Goal: Task Accomplishment & Management: Manage account settings

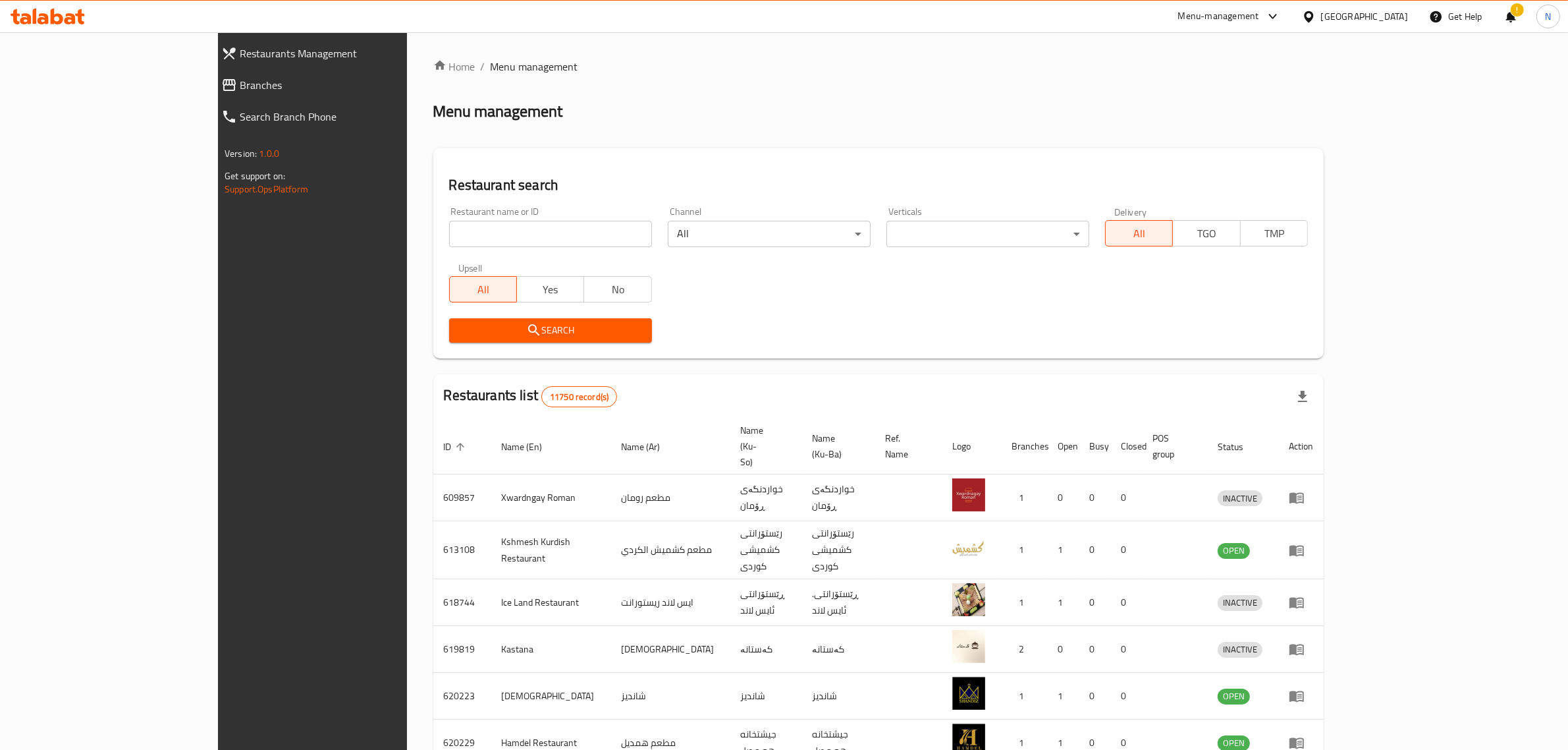
click at [487, 229] on input "search" at bounding box center [551, 233] width 203 height 26
paste input "Bab Al-hara Sweets & Pastries"
type input "Bab Al-hara Sweets & Pastries"
click at [512, 333] on span "Search" at bounding box center [550, 330] width 182 height 16
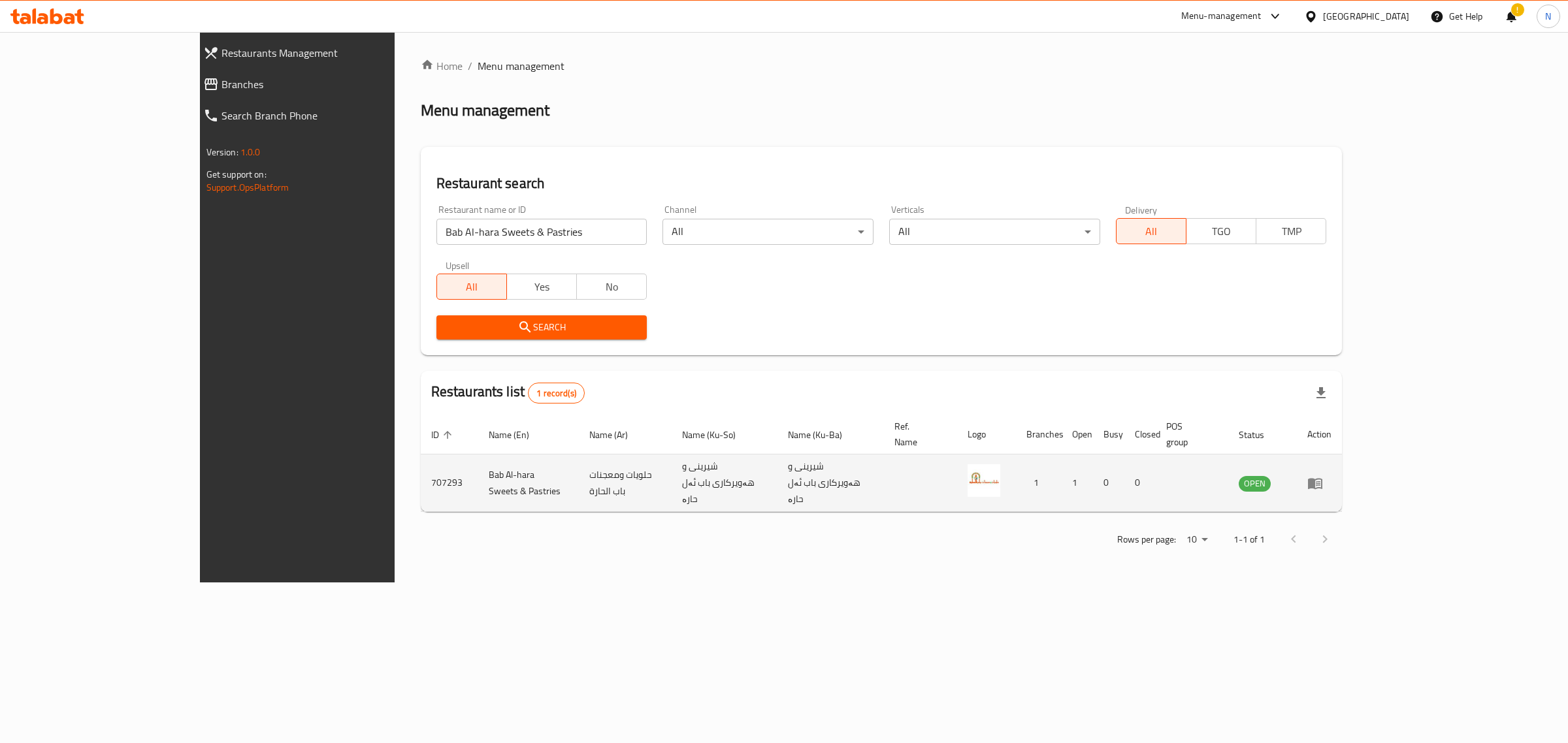
click at [1341, 460] on td "enhanced table" at bounding box center [1319, 483] width 45 height 58
click at [1323, 475] on icon "enhanced table" at bounding box center [1315, 482] width 15 height 15
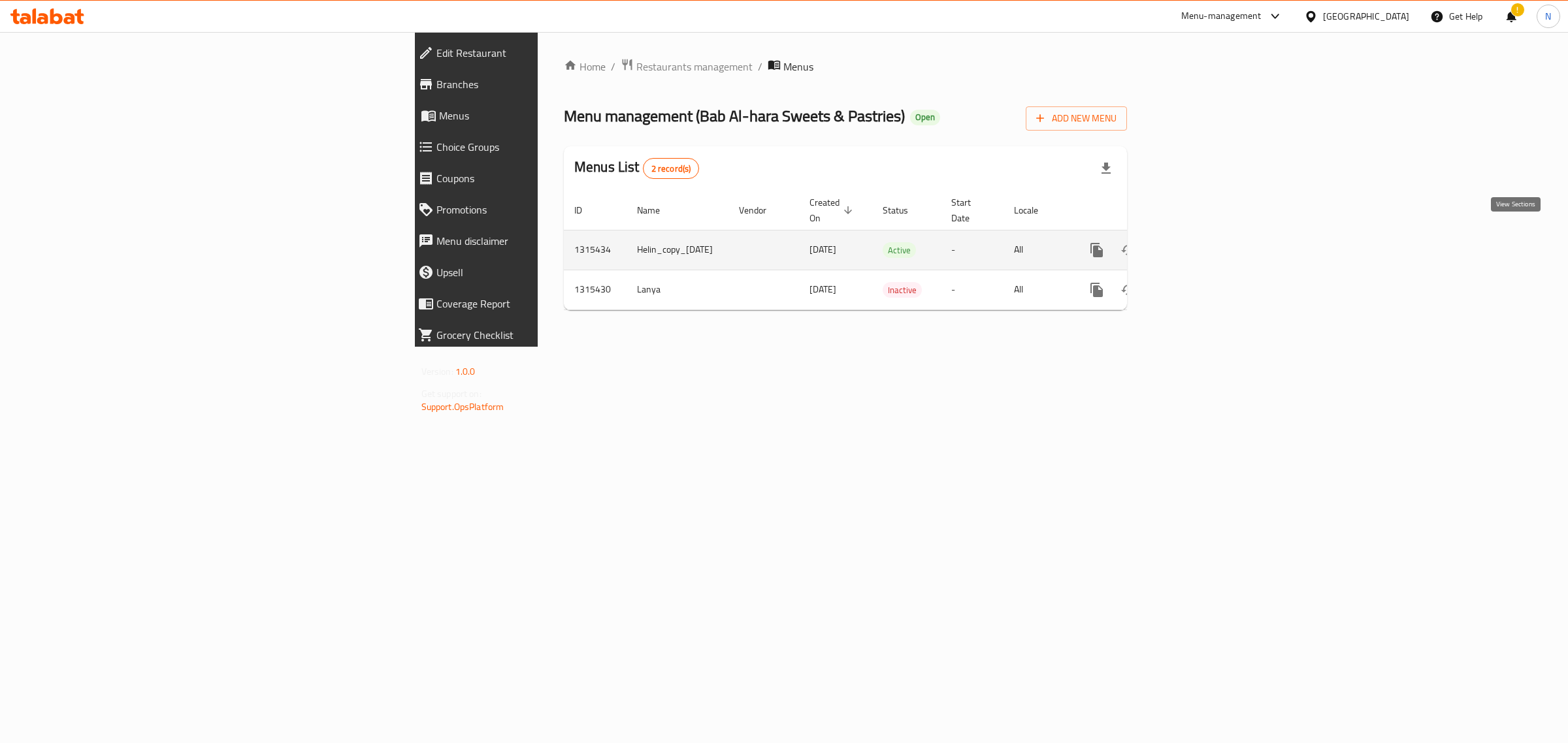
click at [1199, 243] on icon "enhanced table" at bounding box center [1191, 250] width 15 height 15
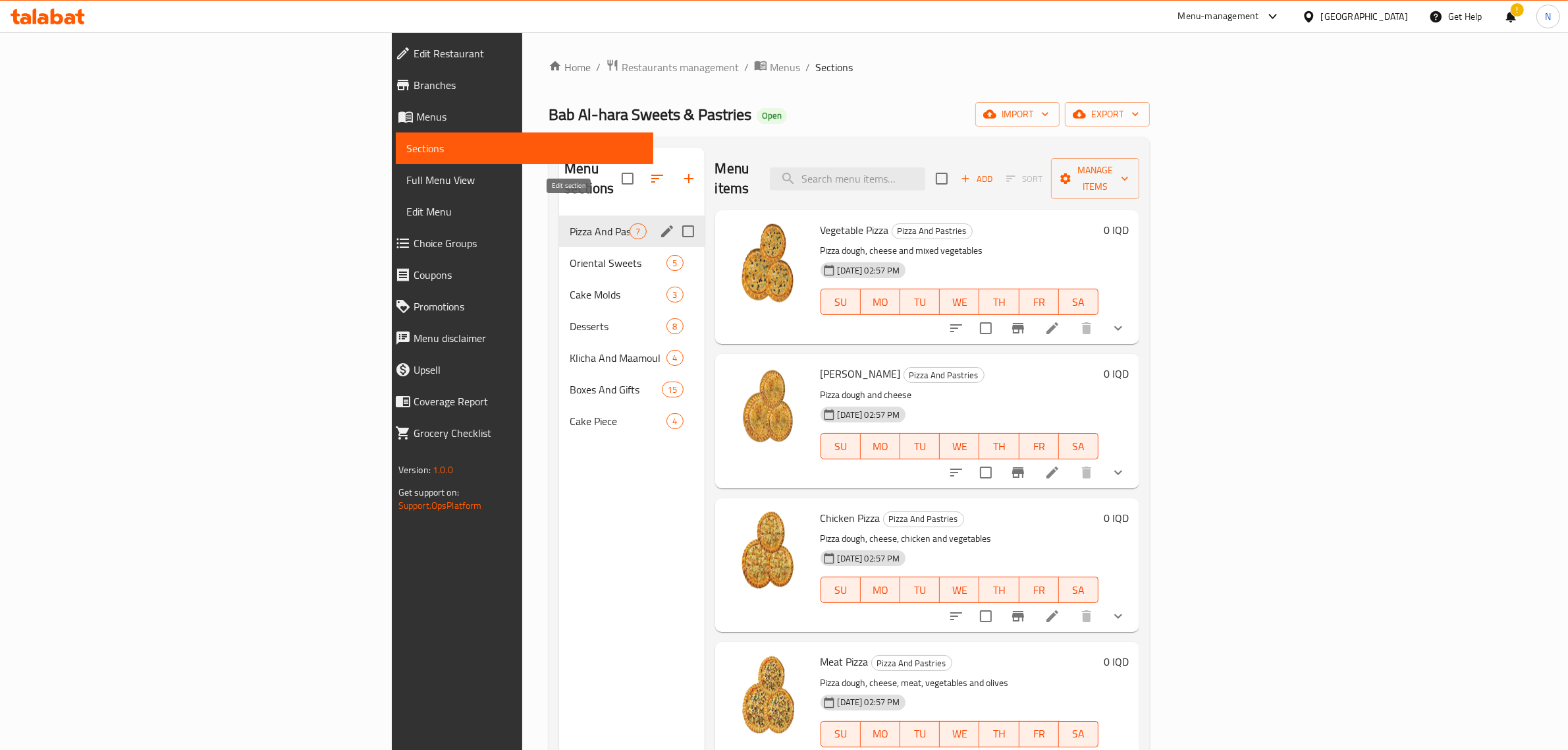
click at [659, 223] on icon "edit" at bounding box center [666, 231] width 16 height 16
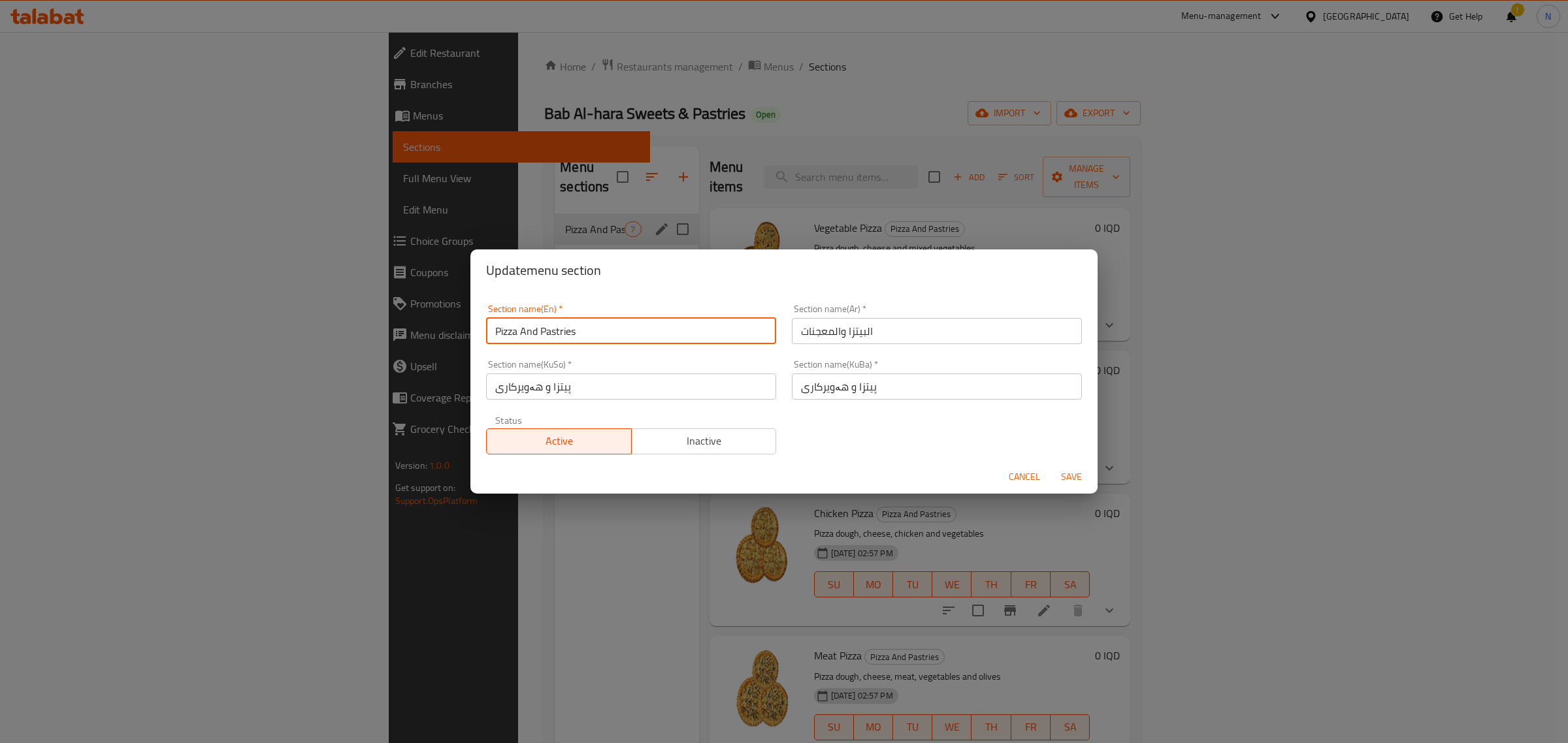
click at [557, 334] on input "Pizza And Pastries" at bounding box center [631, 331] width 290 height 26
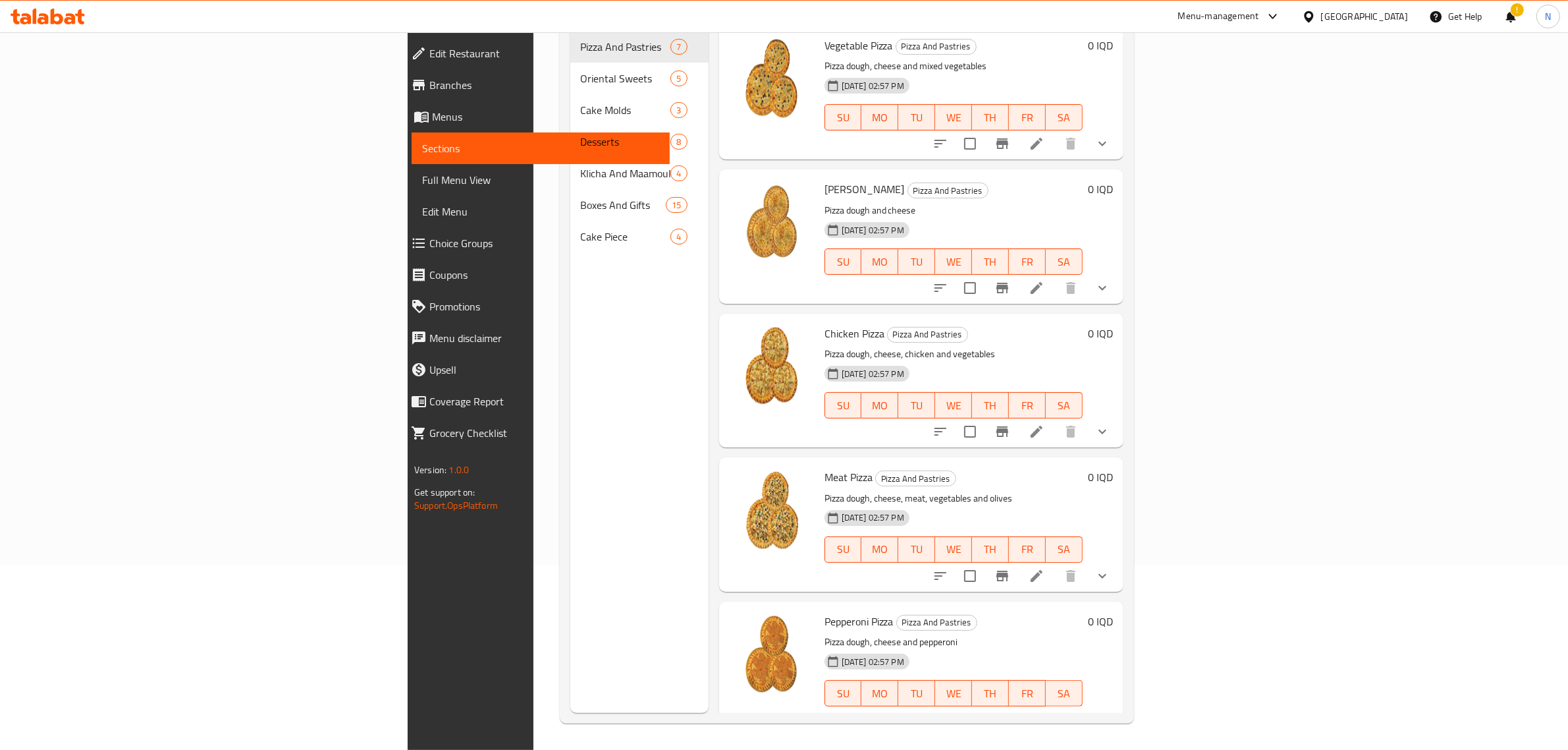
click at [20, 18] on icon at bounding box center [48, 16] width 74 height 16
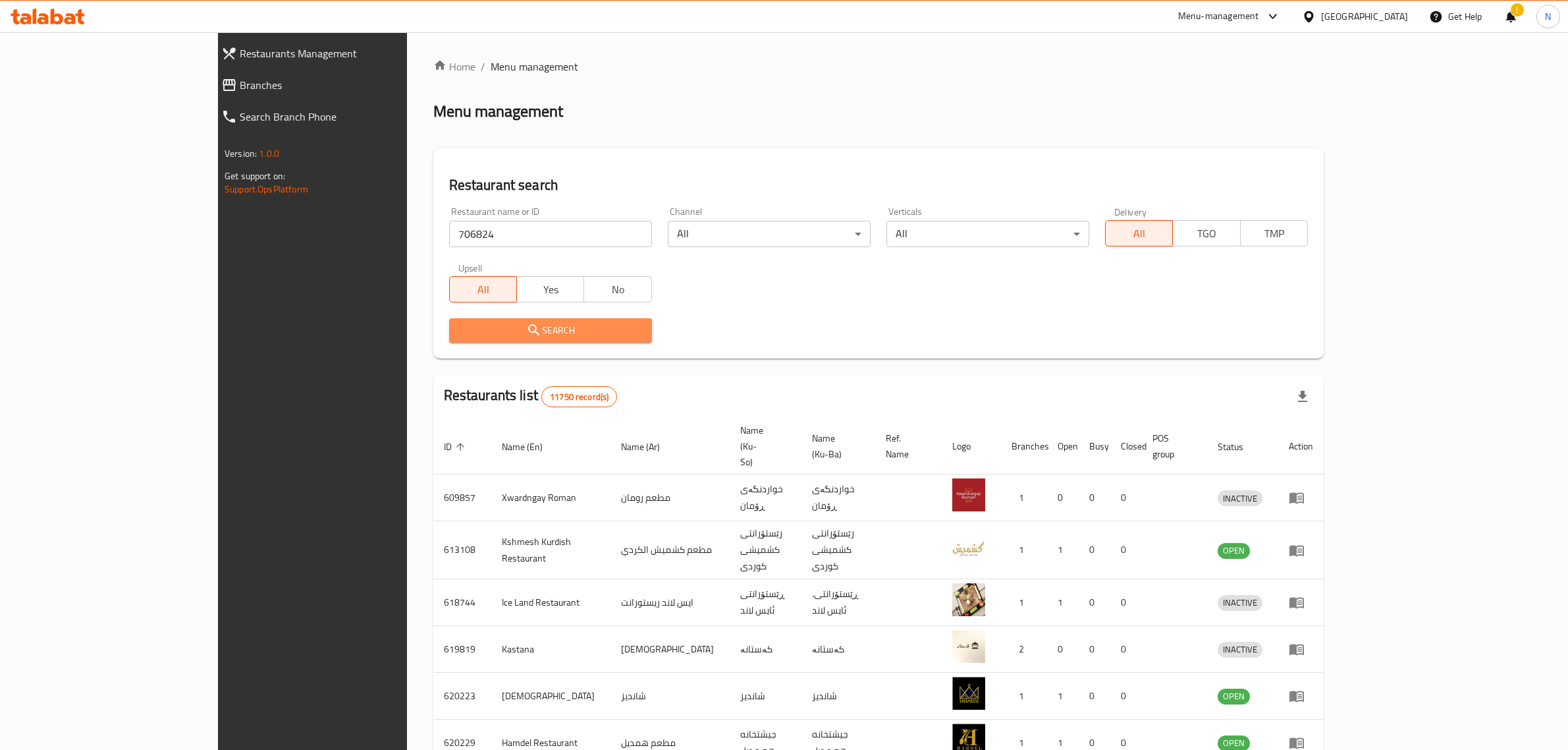
click at [593, 335] on button "Search" at bounding box center [551, 331] width 203 height 24
click at [593, 335] on div at bounding box center [784, 375] width 1568 height 750
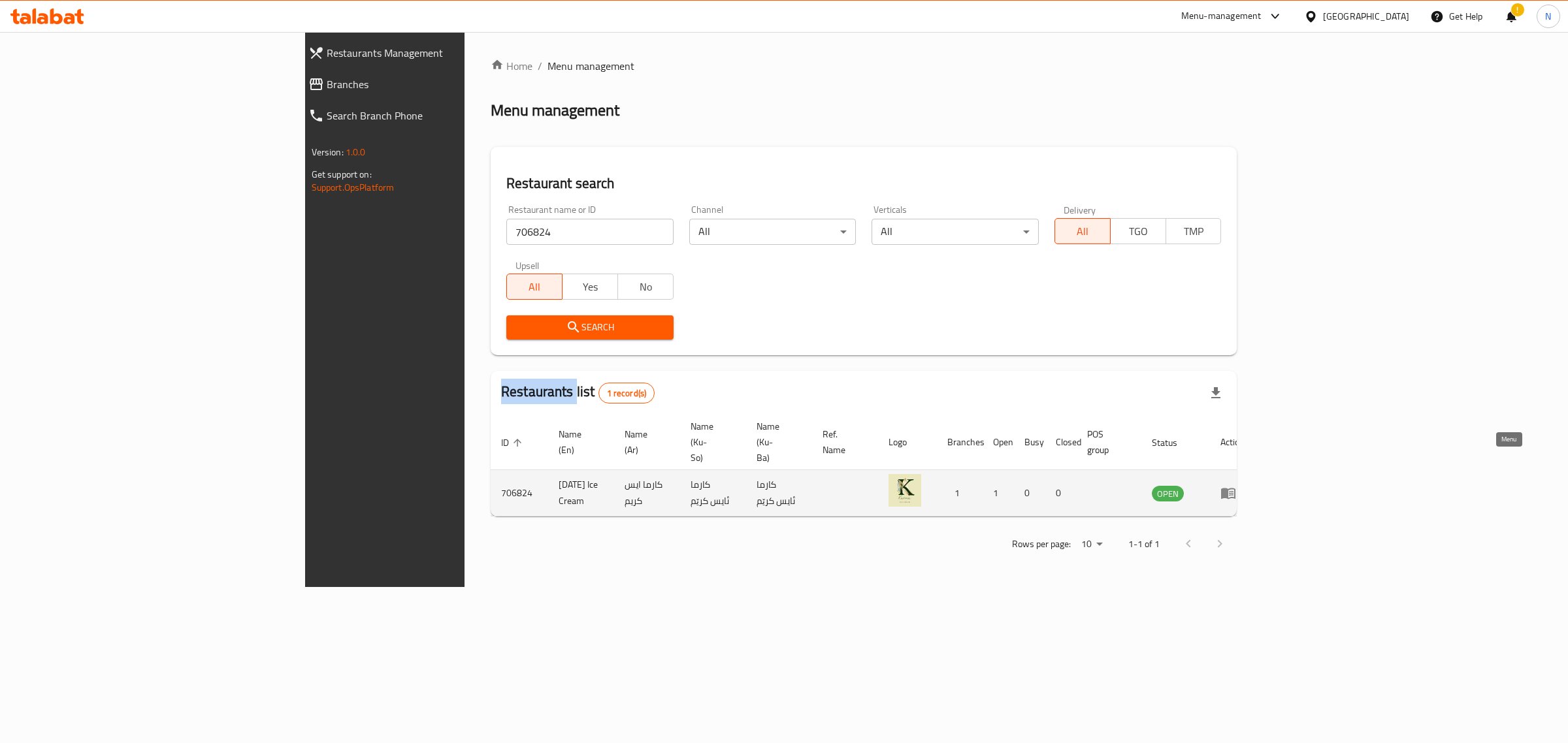
click at [1236, 485] on icon "enhanced table" at bounding box center [1227, 492] width 15 height 15
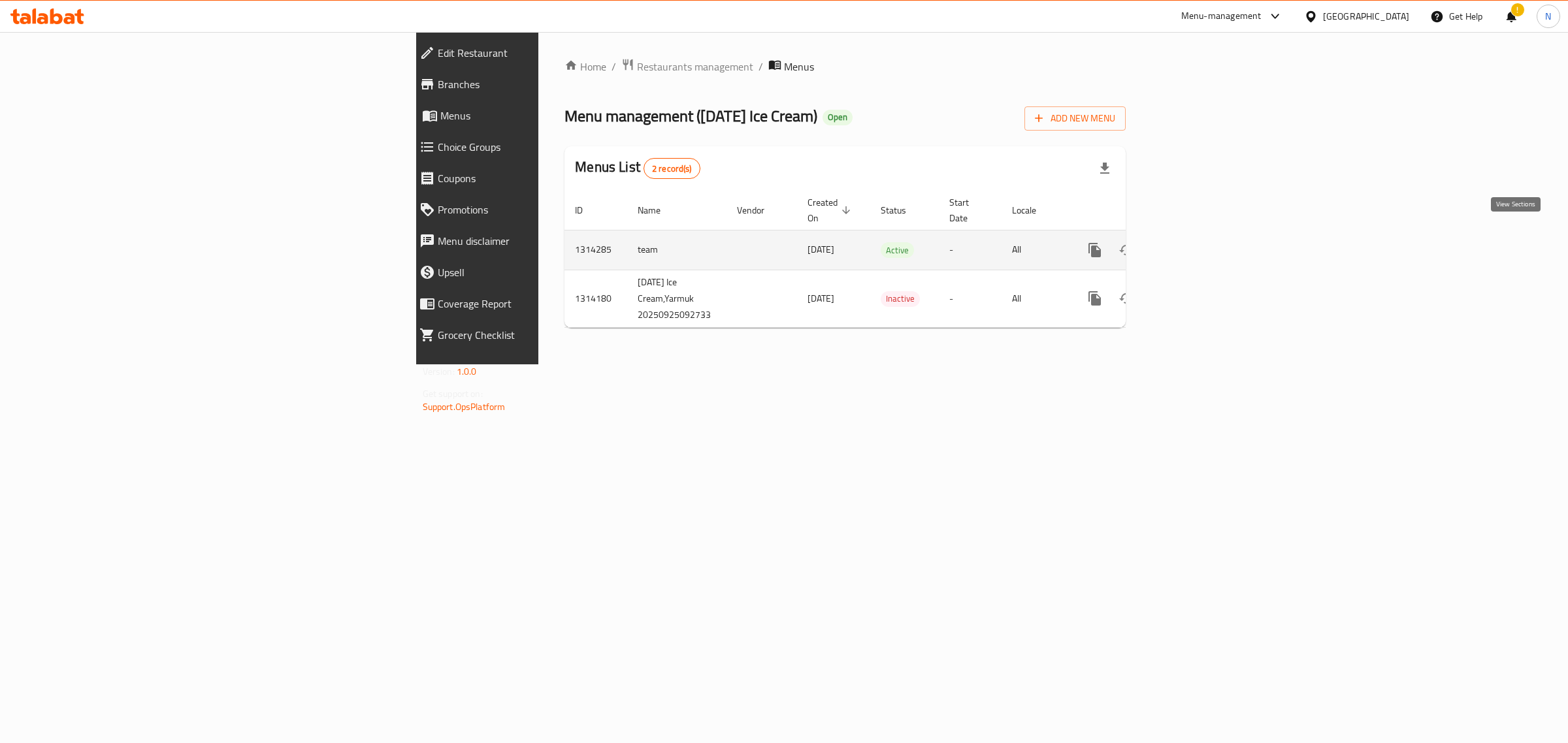
click at [1197, 243] on icon "enhanced table" at bounding box center [1189, 250] width 15 height 15
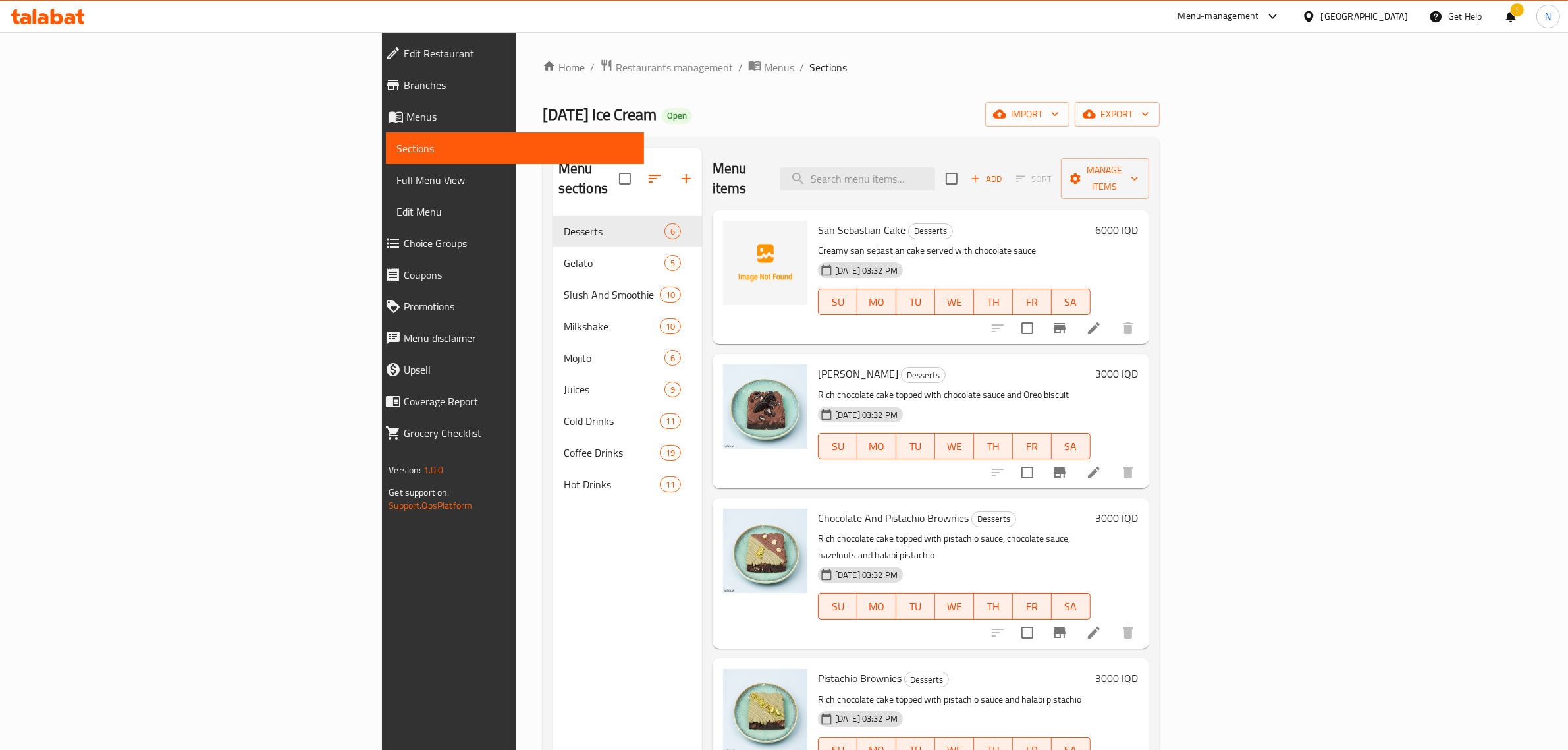
click at [403, 90] on span "Branches" at bounding box center [518, 85] width 230 height 16
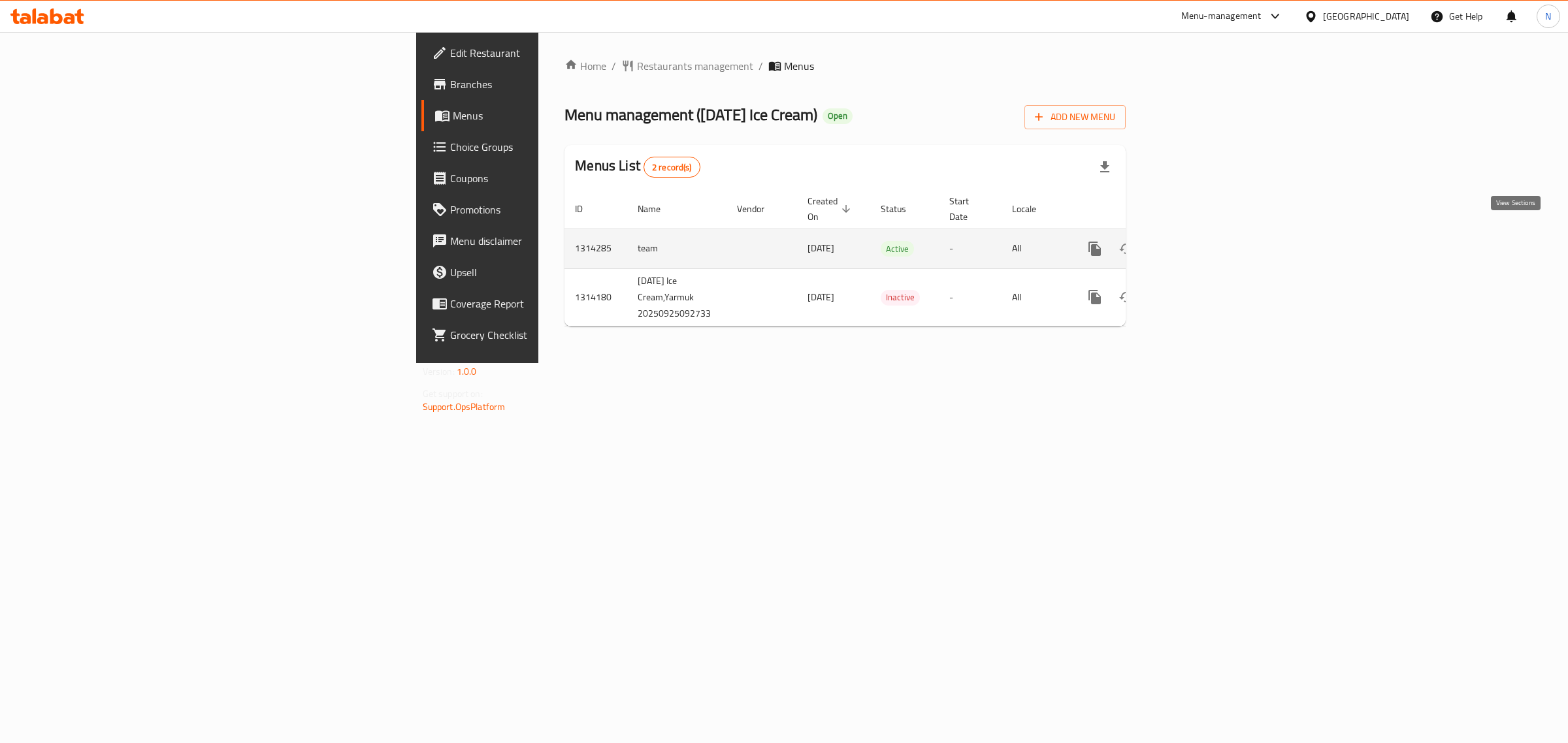
click at [1197, 241] on icon "enhanced table" at bounding box center [1189, 249] width 15 height 15
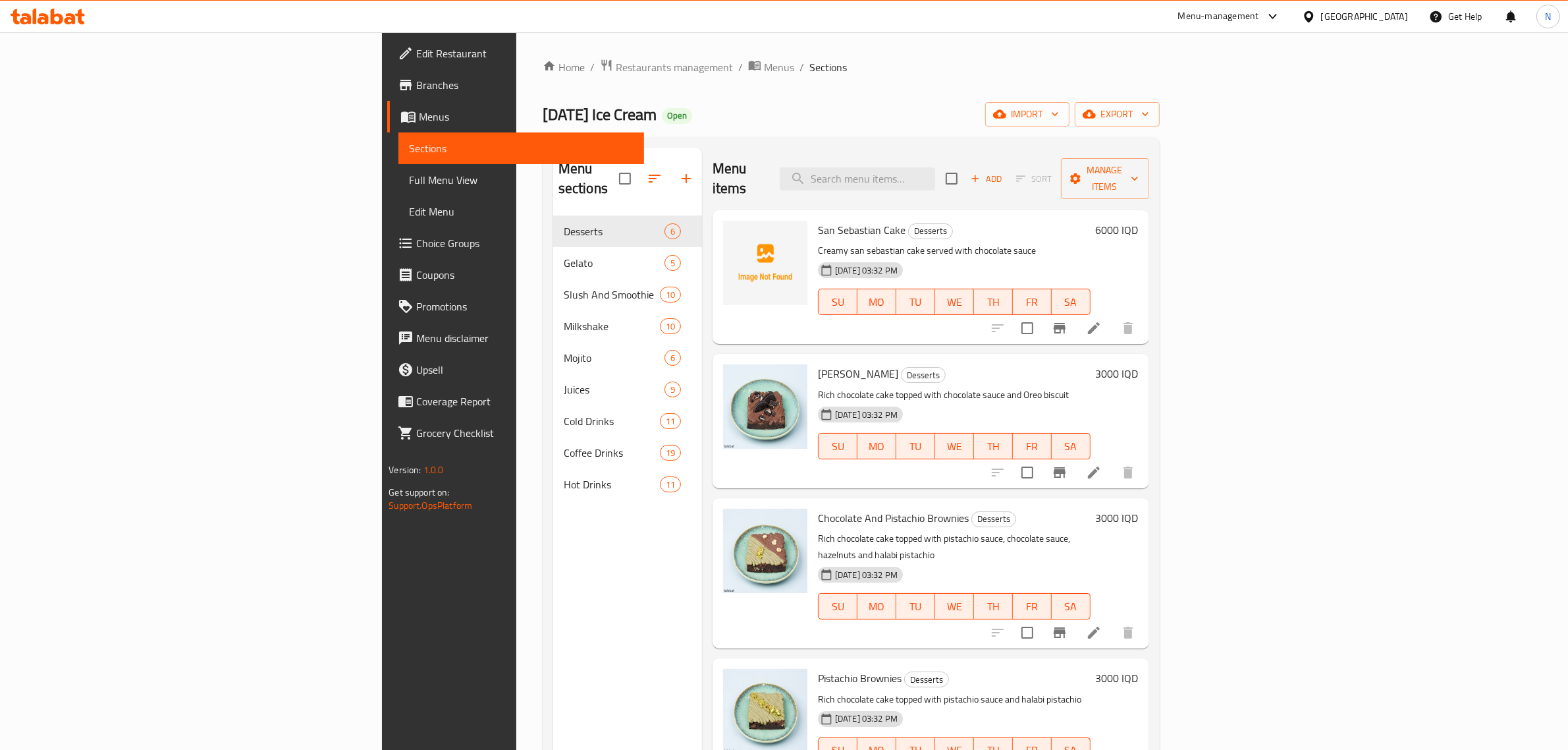
click at [1031, 142] on div "Menu sections Desserts 6 Gelato 5 Slush And Smoothie 10 Milkshake 10 Mojito 6 J…" at bounding box center [851, 523] width 617 height 771
click at [935, 178] on input "search" at bounding box center [858, 179] width 155 height 23
click at [935, 177] on input "search" at bounding box center [858, 179] width 155 height 23
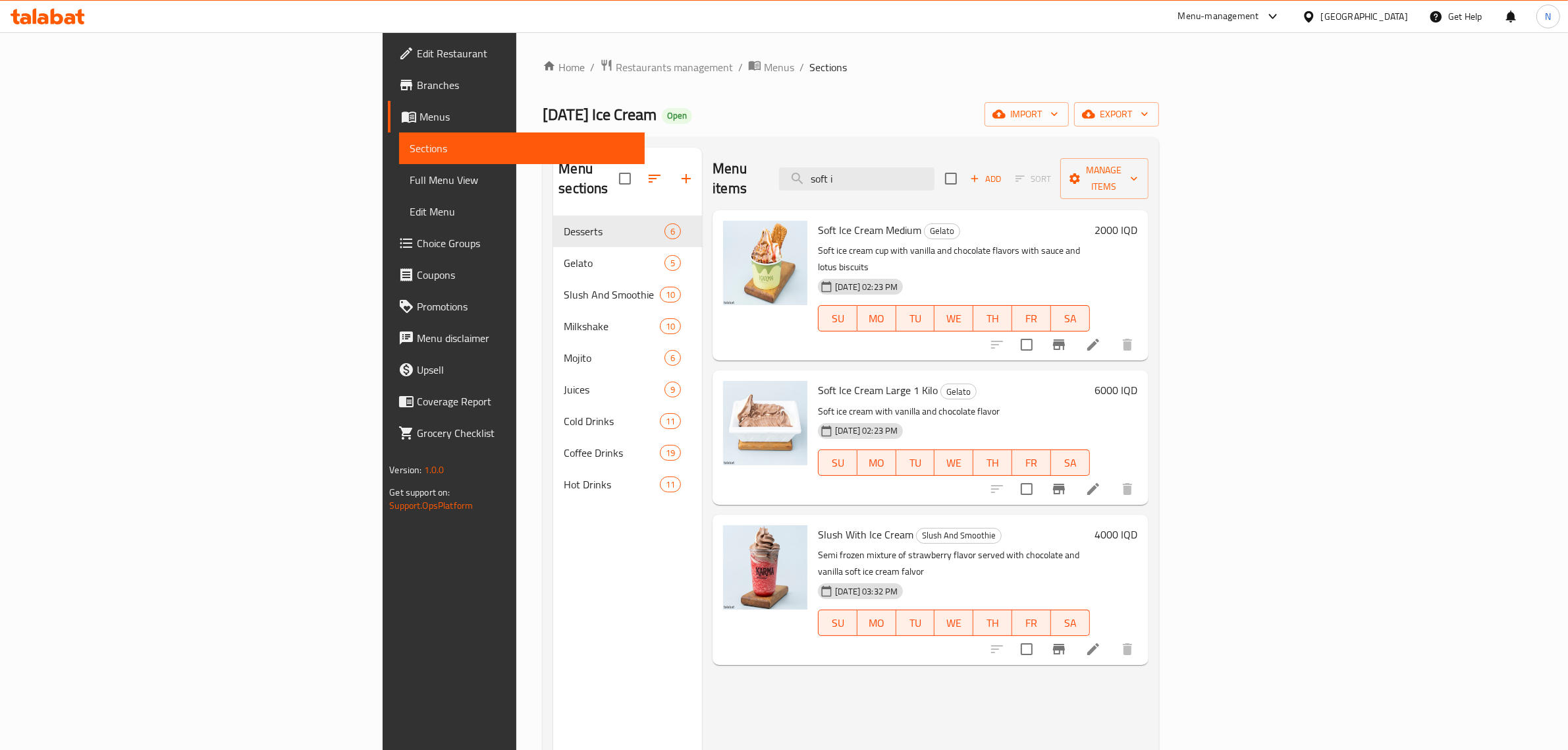
type input "soft i"
click at [1138, 381] on h6 "6000 IQD" at bounding box center [1116, 390] width 43 height 18
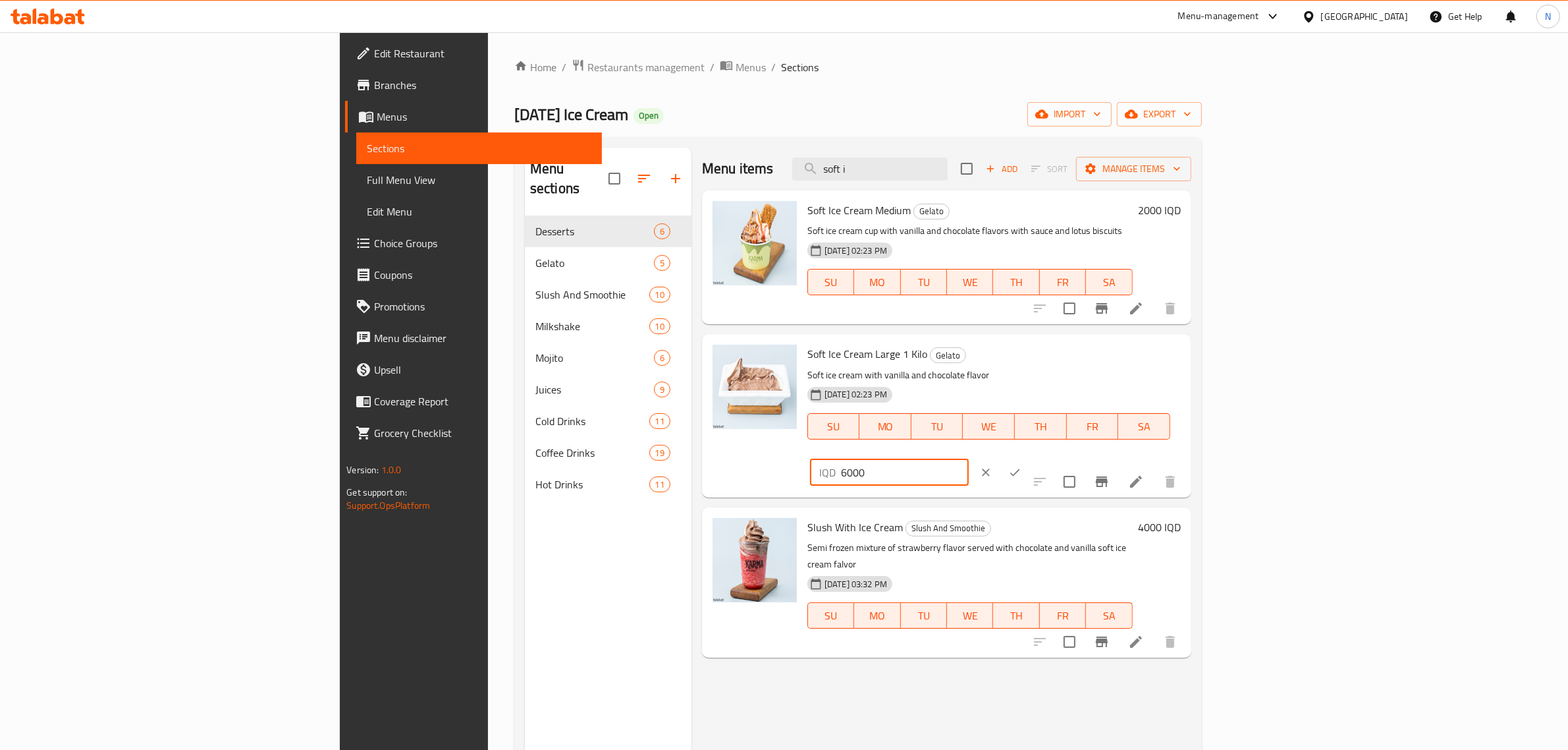
drag, startPoint x: 1373, startPoint y: 360, endPoint x: 1305, endPoint y: 360, distance: 68.0
click at [1048, 458] on div "IQD 6000 ​" at bounding box center [928, 472] width 241 height 29
type input "12000"
drag, startPoint x: 1486, startPoint y: 373, endPoint x: 1454, endPoint y: 741, distance: 369.4
click at [1029, 458] on div at bounding box center [1000, 472] width 58 height 29
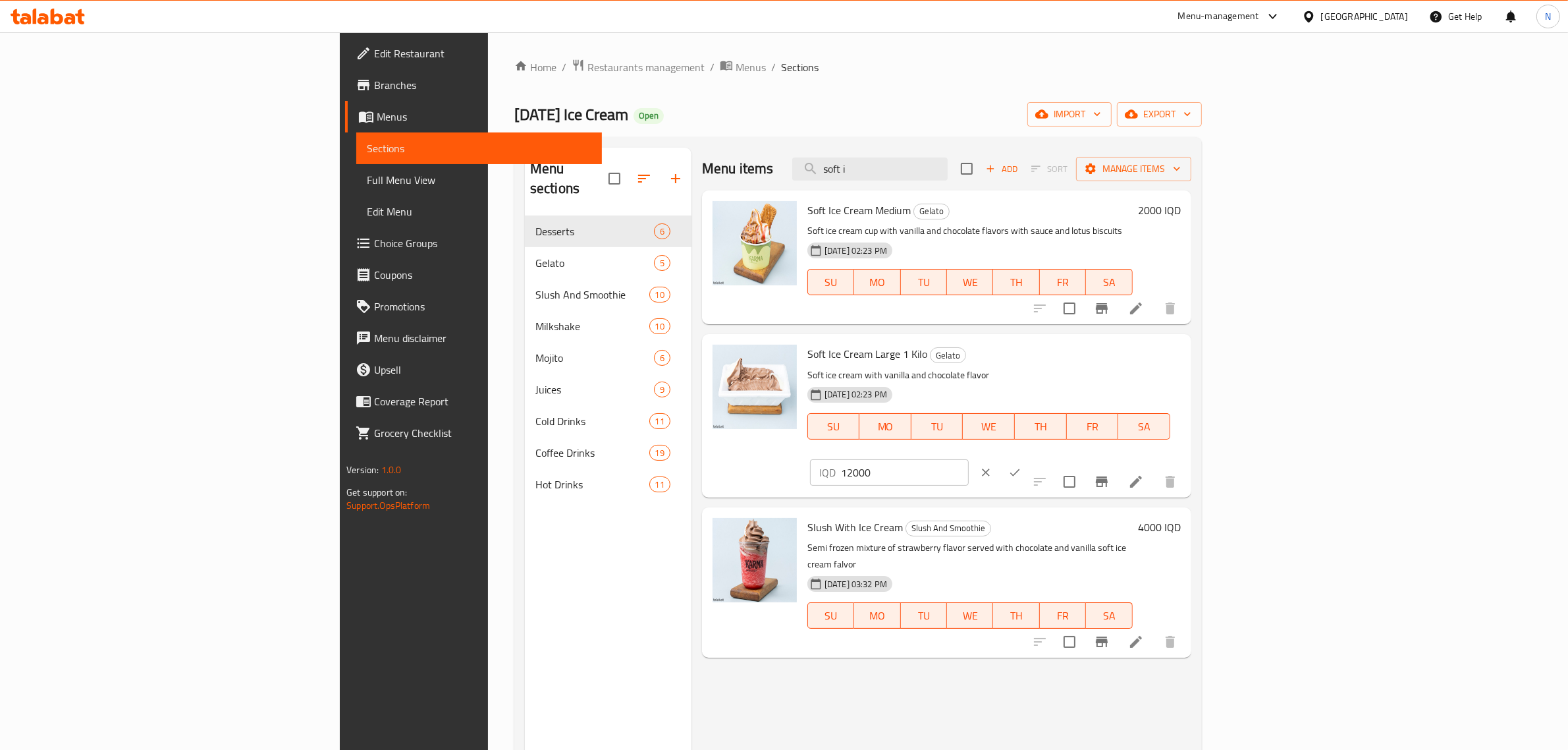
click at [639, 92] on div "Home / Restaurants management / Menus / Sections Karma Ice Cream Open import ex…" at bounding box center [858, 484] width 687 height 849
click at [18, 15] on icon at bounding box center [16, 17] width 9 height 15
